Goal: Find specific page/section: Find specific page/section

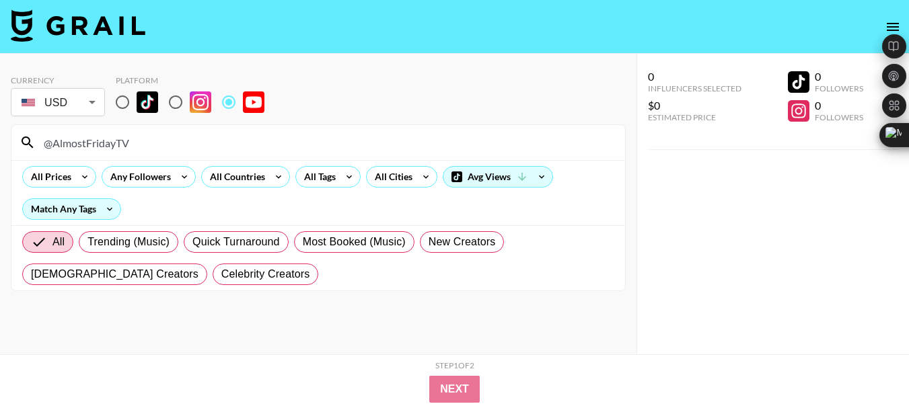
click at [105, 147] on input "@AlmostFridayTV" at bounding box center [326, 143] width 581 height 22
click at [104, 147] on input "@AlmostFridayTV" at bounding box center [326, 143] width 581 height 22
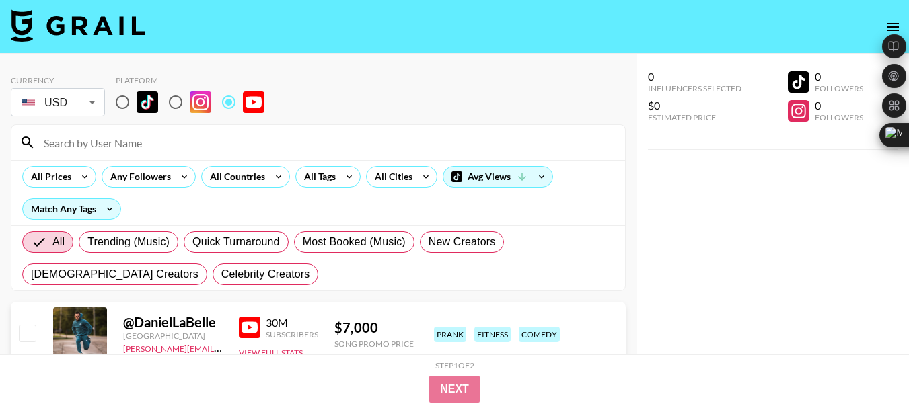
paste input "@SuperMega"
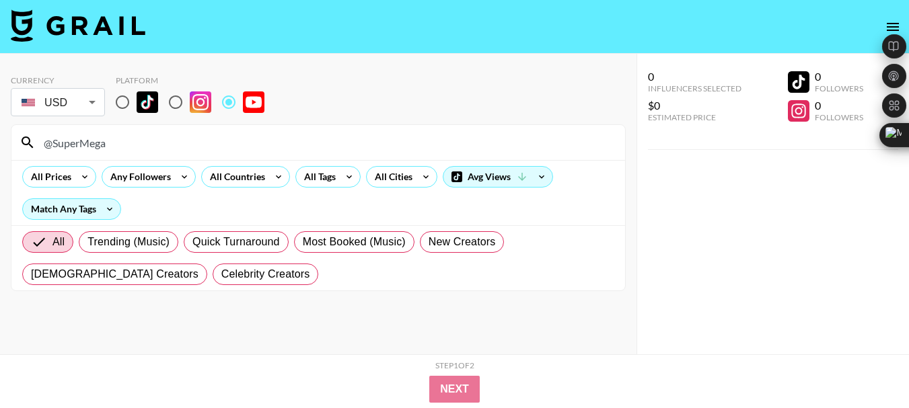
type input "@SuperMega"
click at [81, 149] on input "@SuperMega" at bounding box center [326, 143] width 581 height 22
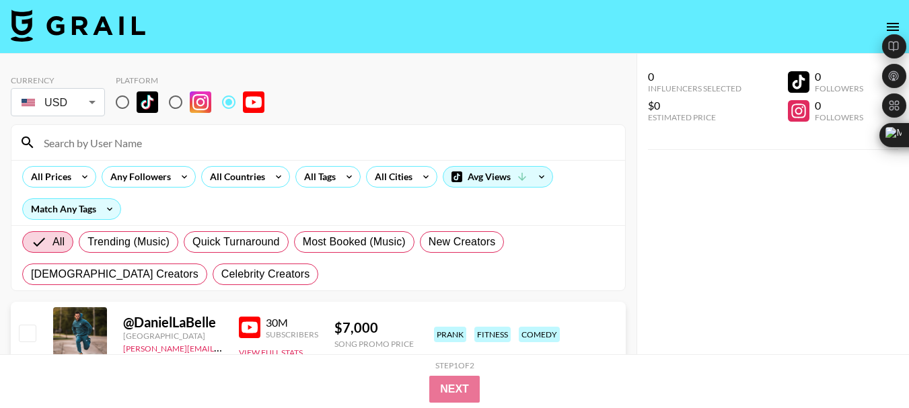
paste input "@TommyInnit"
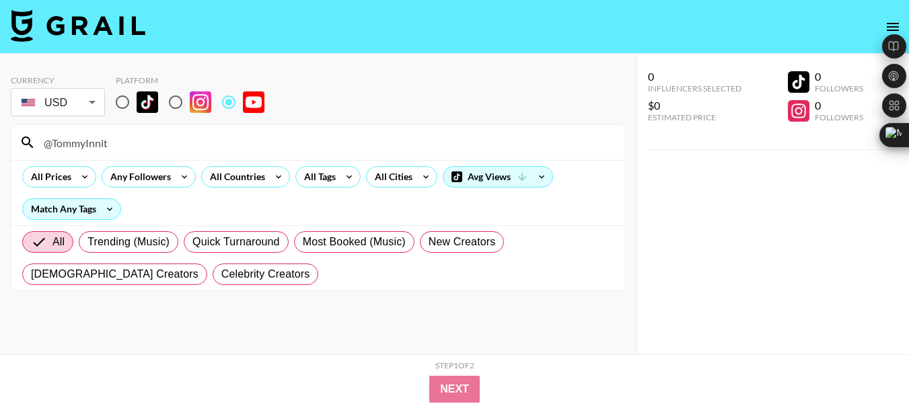
type input "@TommyInnit"
click at [85, 145] on input "@TommyInnit" at bounding box center [326, 143] width 581 height 22
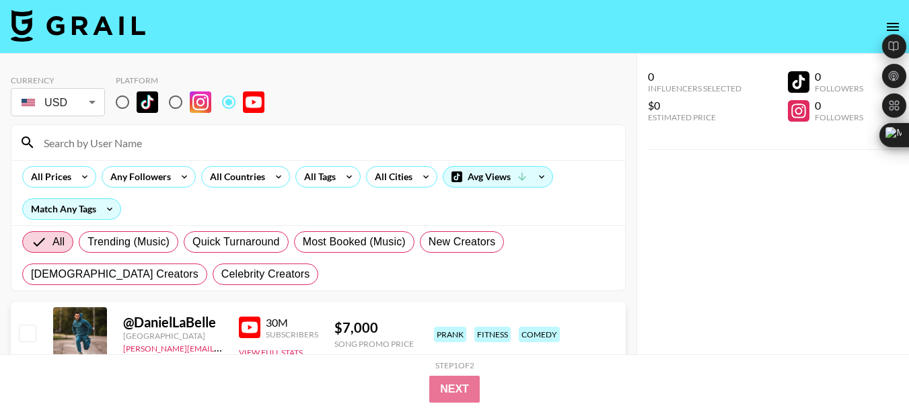
paste input "@NellyVidz"
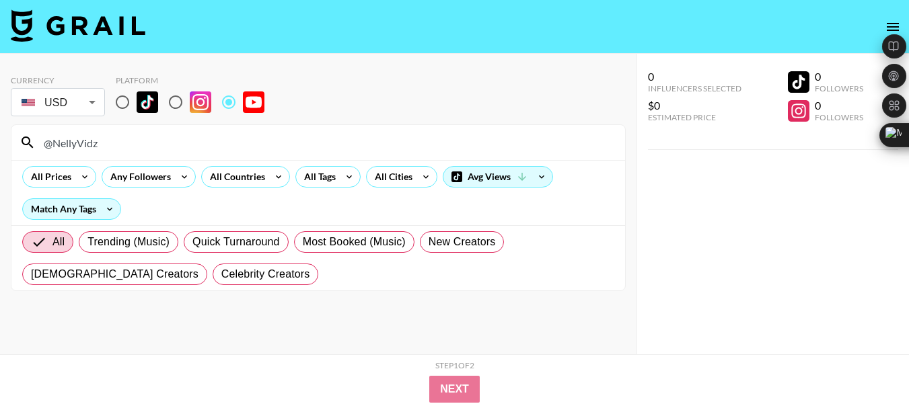
type input "@NellyVidz"
